Goal: Task Accomplishment & Management: Use online tool/utility

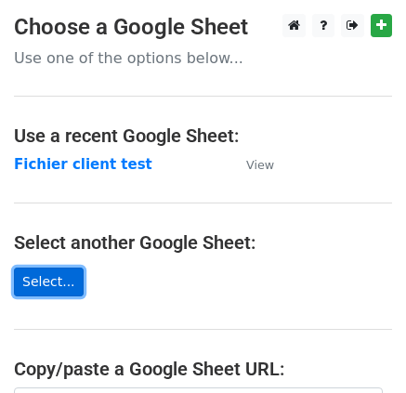
click at [58, 276] on link "Select..." at bounding box center [49, 281] width 70 height 29
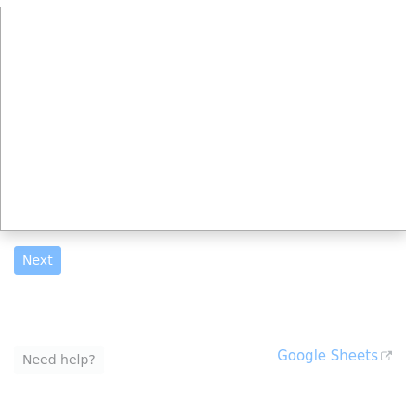
scroll to position [138, 0]
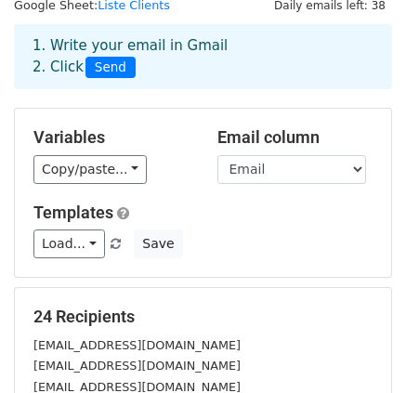
scroll to position [92, 0]
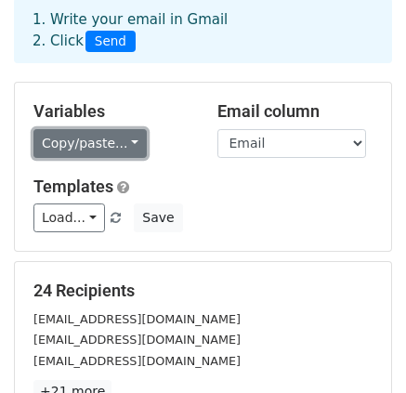
click at [126, 154] on link "Copy/paste..." at bounding box center [89, 143] width 113 height 29
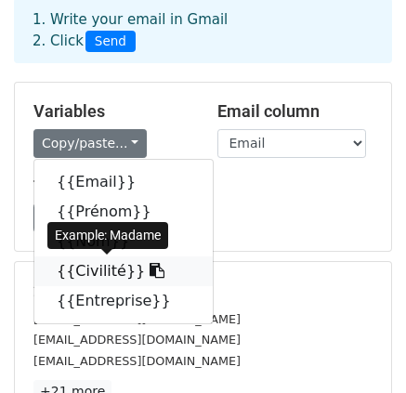
click at [74, 266] on link "{{Civilité}}" at bounding box center [123, 271] width 178 height 30
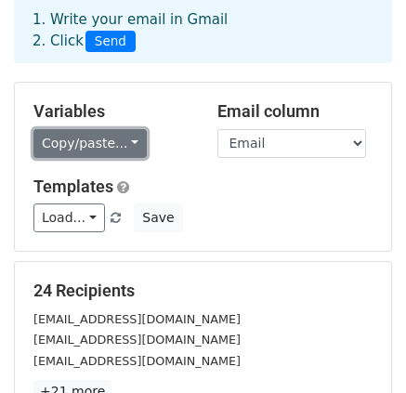
click at [113, 139] on link "Copy/paste..." at bounding box center [89, 143] width 113 height 29
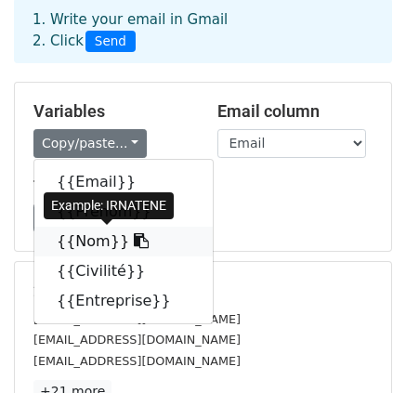
click at [99, 248] on link "{{Nom}}" at bounding box center [123, 242] width 178 height 30
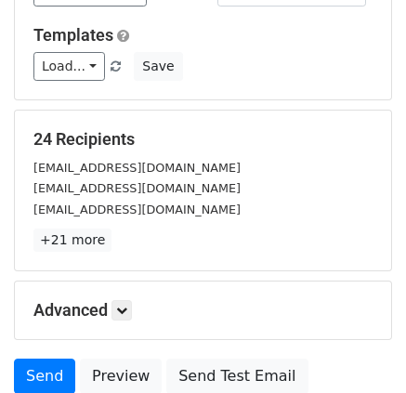
scroll to position [370, 0]
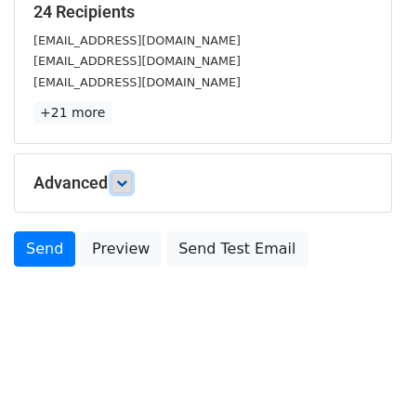
click at [123, 181] on icon at bounding box center [121, 182] width 11 height 11
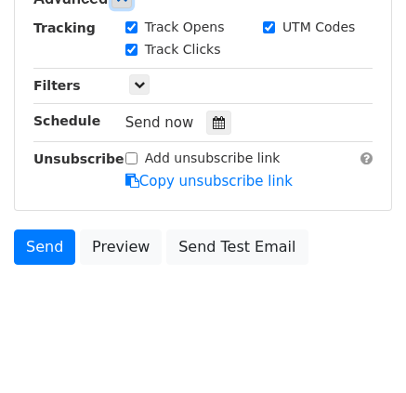
scroll to position [557, 0]
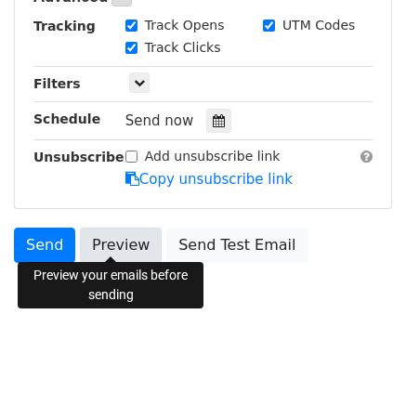
click at [116, 240] on link "Preview" at bounding box center [121, 244] width 82 height 35
click at [111, 249] on link "Preview" at bounding box center [121, 244] width 82 height 35
click at [113, 250] on link "Preview" at bounding box center [121, 244] width 82 height 35
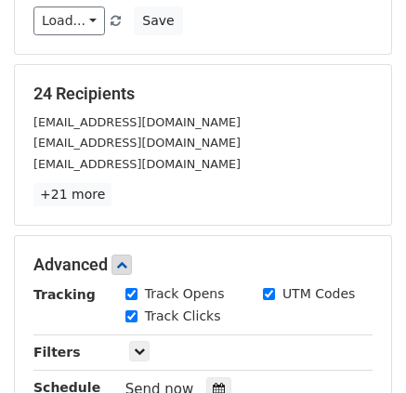
scroll to position [463, 0]
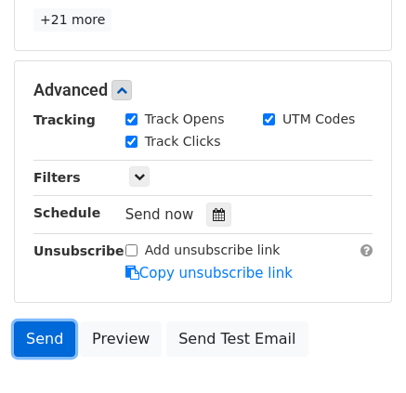
click at [28, 321] on link "Send" at bounding box center [44, 338] width 61 height 35
